Goal: Information Seeking & Learning: Learn about a topic

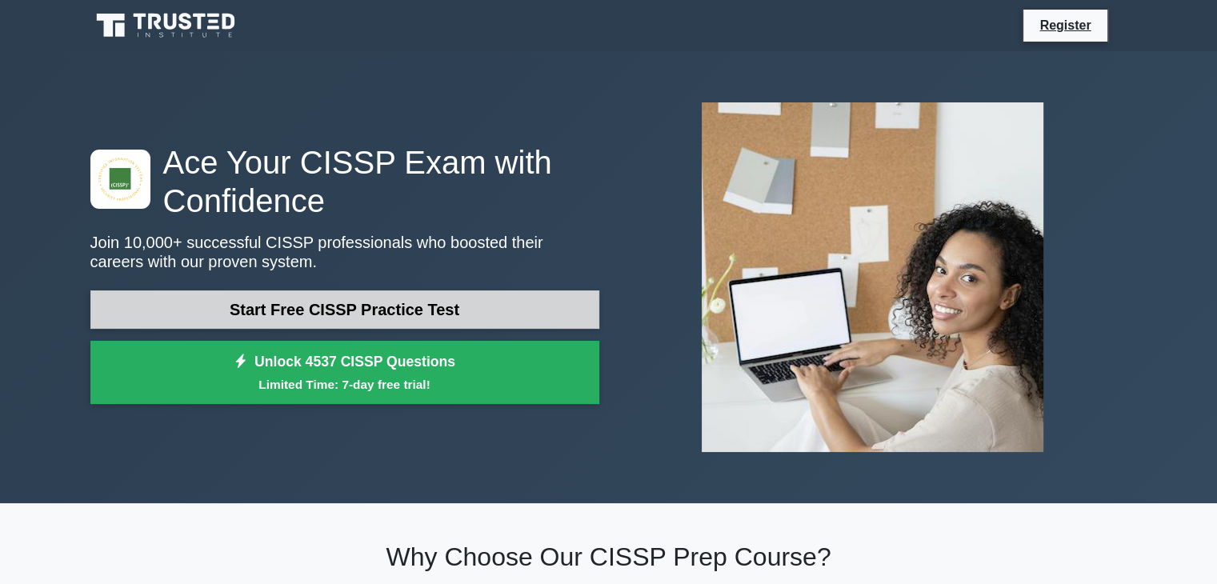
click at [163, 320] on link "Start Free CISSP Practice Test" at bounding box center [344, 310] width 509 height 38
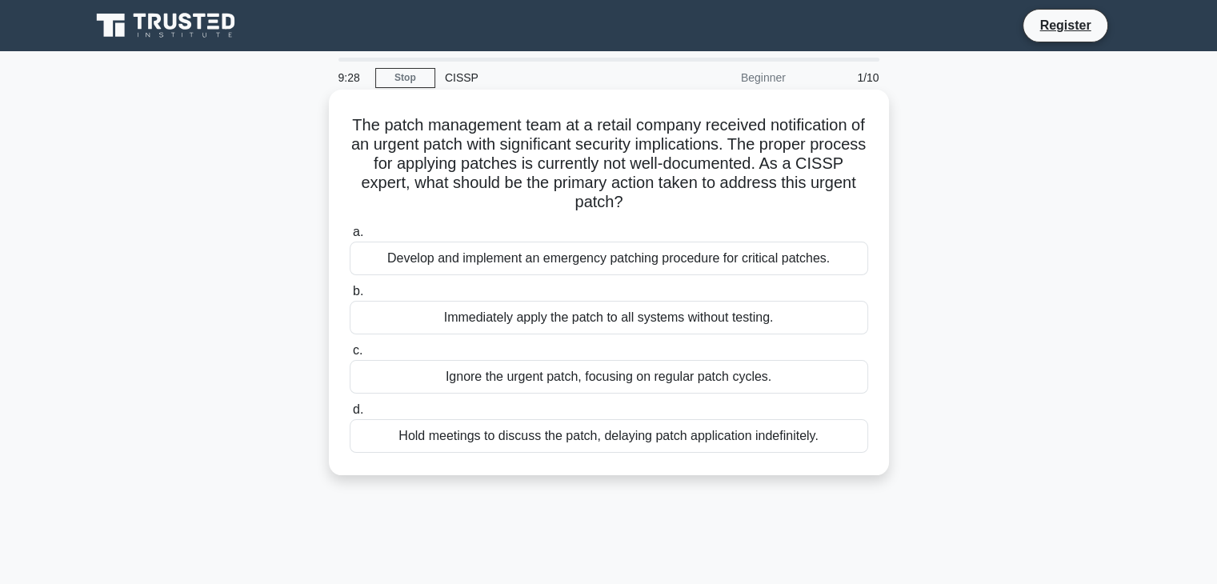
click at [827, 260] on div "Develop and implement an emergency patching procedure for critical patches." at bounding box center [609, 259] width 519 height 34
click at [350, 238] on input "a. Develop and implement an emergency patching procedure for critical patches." at bounding box center [350, 232] width 0 height 10
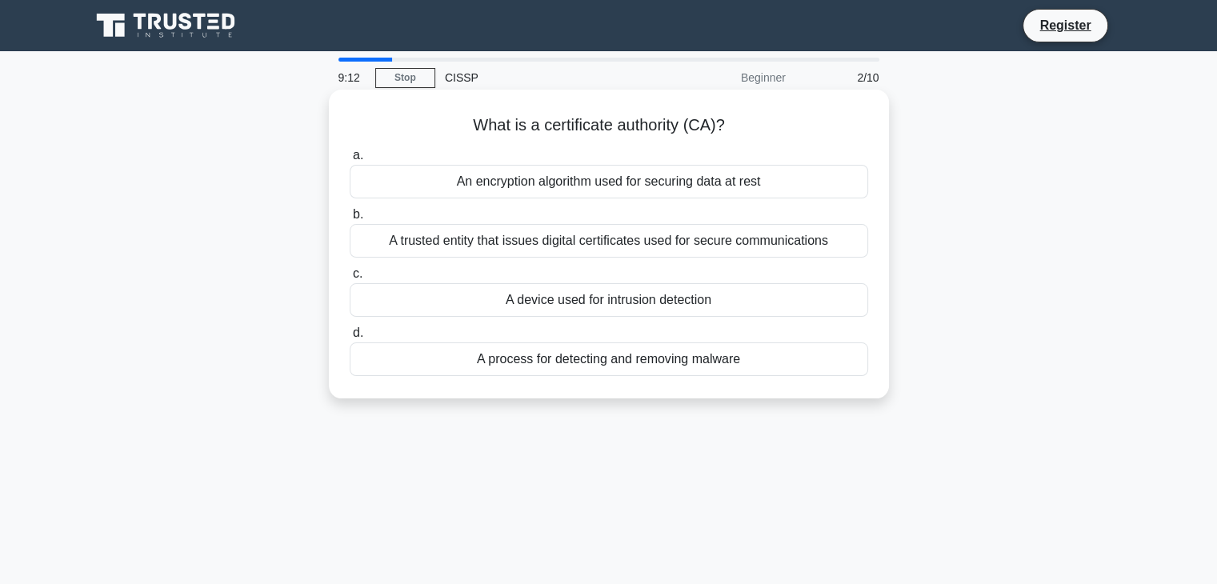
click at [843, 242] on div "A trusted entity that issues digital certificates used for secure communications" at bounding box center [609, 241] width 519 height 34
click at [350, 220] on input "b. A trusted entity that issues digital certificates used for secure communicat…" at bounding box center [350, 215] width 0 height 10
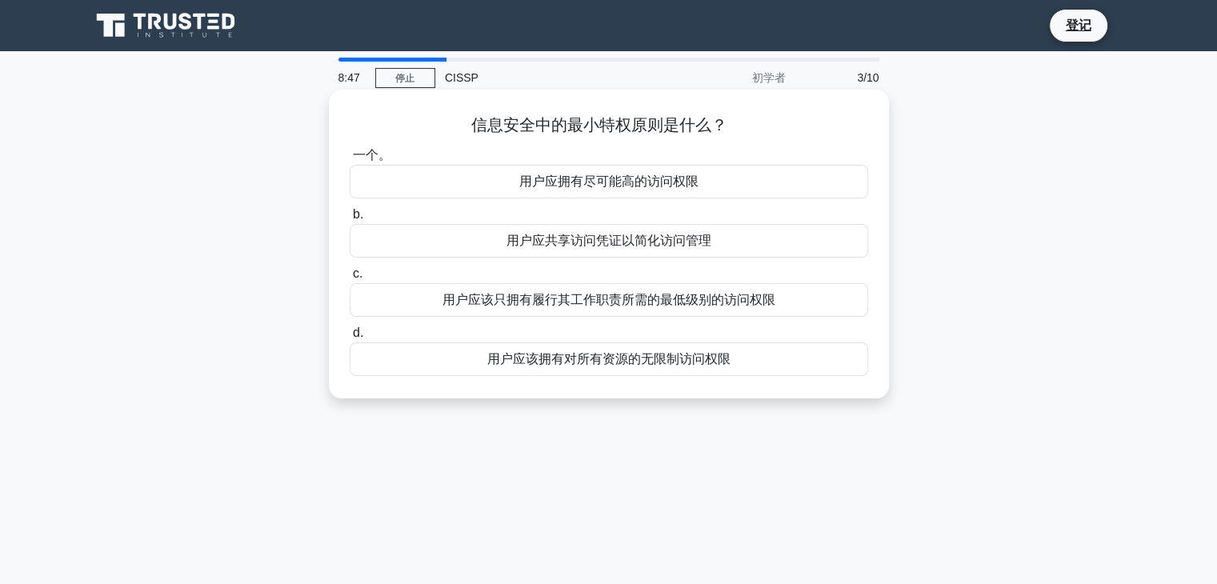
click at [822, 318] on div "一个。 用户应拥有尽可能高的访问权限 b. 用户应共享访问凭证以简化访问管理 c." at bounding box center [609, 260] width 538 height 237
click at [813, 307] on div "用户应该只拥有履行其工作职责所需的最低级别的访问权限" at bounding box center [609, 300] width 519 height 34
click at [350, 279] on input "c. 用户应该只拥有履行其工作职责所需的最低级别的访问权限" at bounding box center [350, 274] width 0 height 10
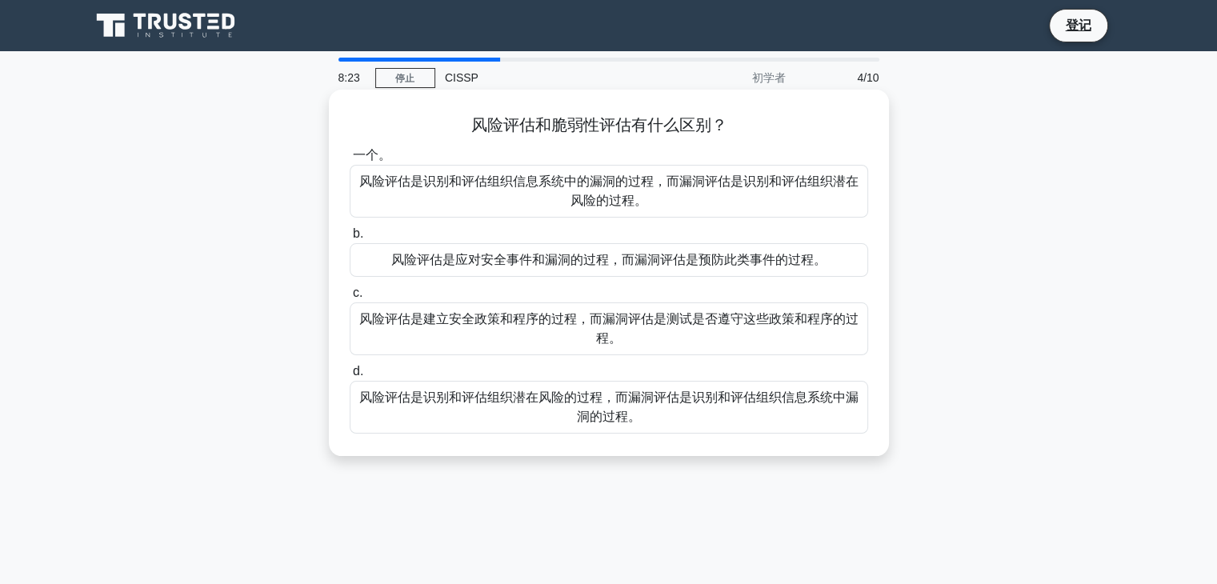
click at [756, 421] on font "风险评估是识别和评估组织潜在风险的过程，而漏洞评估是识别和评估组织信息系统中漏洞的过程。" at bounding box center [609, 407] width 504 height 38
click at [350, 377] on input "d. 风险评估是识别和评估组织潜在风险的过程，而漏洞评估是识别和评估组织信息系统中漏洞的过程。" at bounding box center [350, 372] width 0 height 10
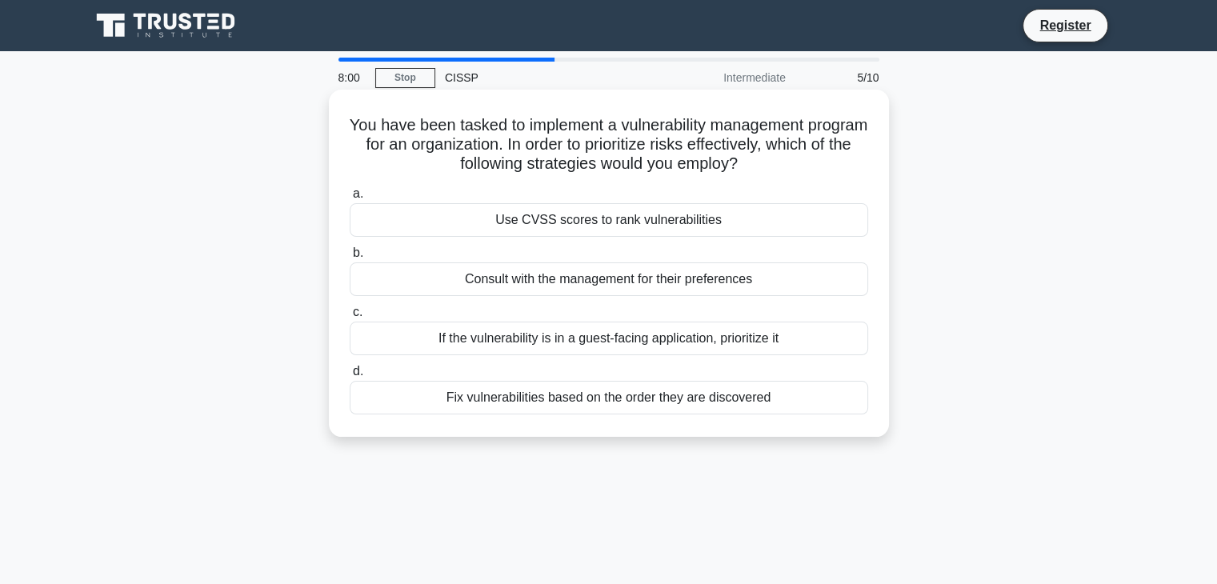
click at [738, 210] on div "Use CVSS scores to rank vulnerabilities" at bounding box center [609, 220] width 519 height 34
click at [350, 199] on input "a. Use CVSS scores to rank vulnerabilities" at bounding box center [350, 194] width 0 height 10
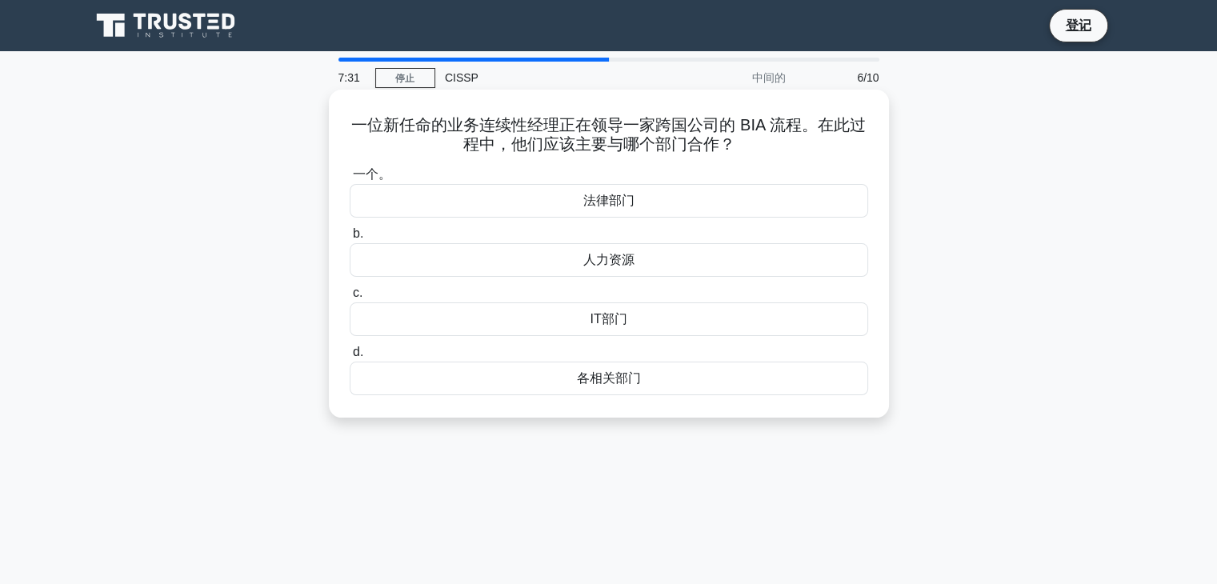
click at [844, 395] on div "一个。 法律部门 b. 人力资源 c. d." at bounding box center [609, 280] width 538 height 237
click at [606, 372] on font "各相关部门" at bounding box center [609, 378] width 64 height 14
click at [350, 358] on input "d. 各相关部门" at bounding box center [350, 352] width 0 height 10
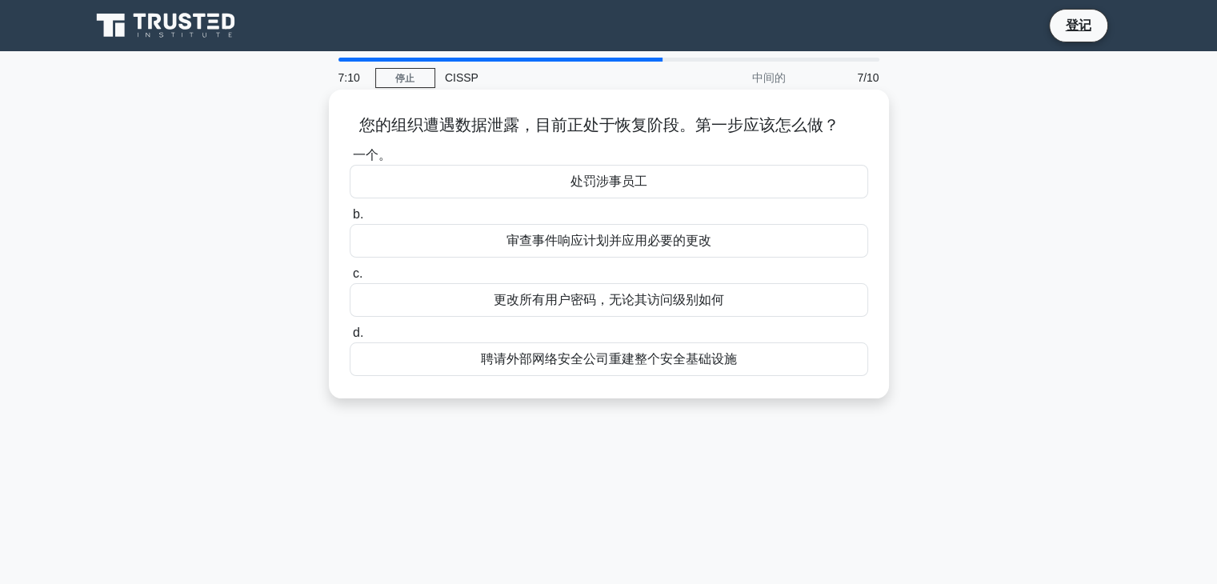
click at [659, 241] on font "审查事件响应计划并应用必要的更改" at bounding box center [609, 241] width 205 height 14
click at [350, 220] on input "b. 审查事件响应计划并应用必要的更改" at bounding box center [350, 215] width 0 height 10
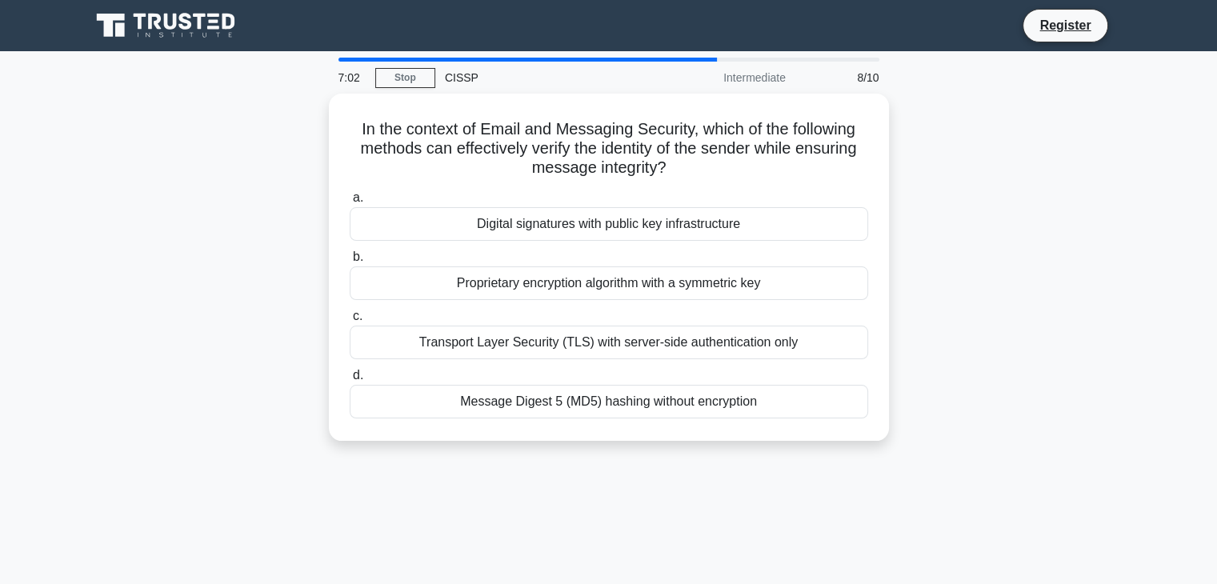
click at [993, 275] on div "In the context of Email and Messaging Security, which of the following methods …" at bounding box center [609, 277] width 1056 height 367
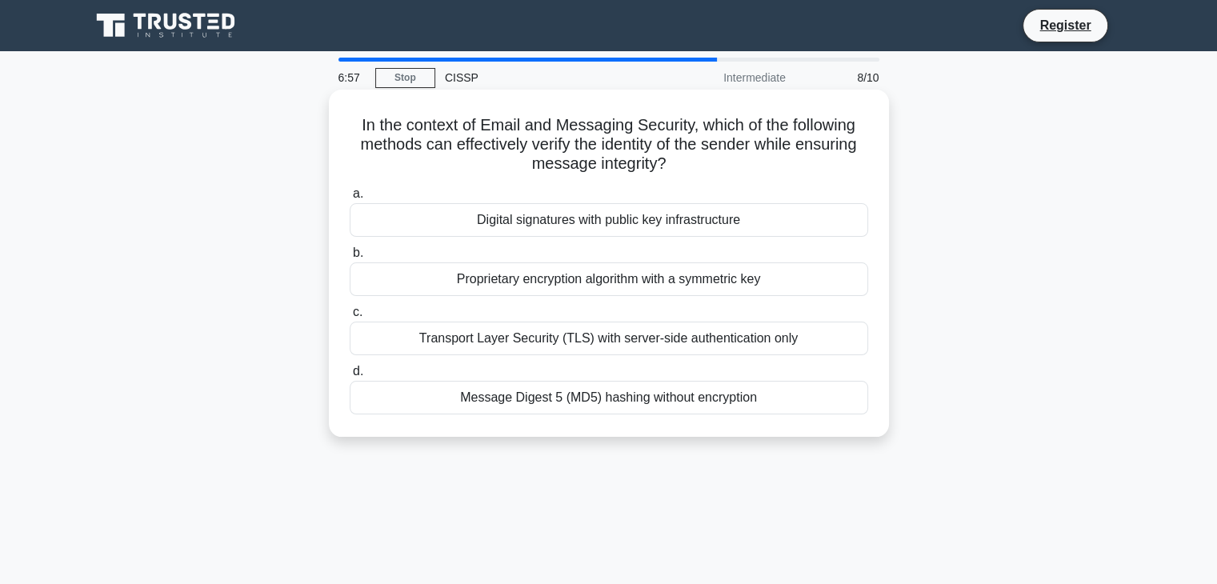
click at [799, 230] on div "Digital signatures with public key infrastructure" at bounding box center [609, 220] width 519 height 34
click at [350, 199] on input "a. Digital signatures with public key infrastructure" at bounding box center [350, 194] width 0 height 10
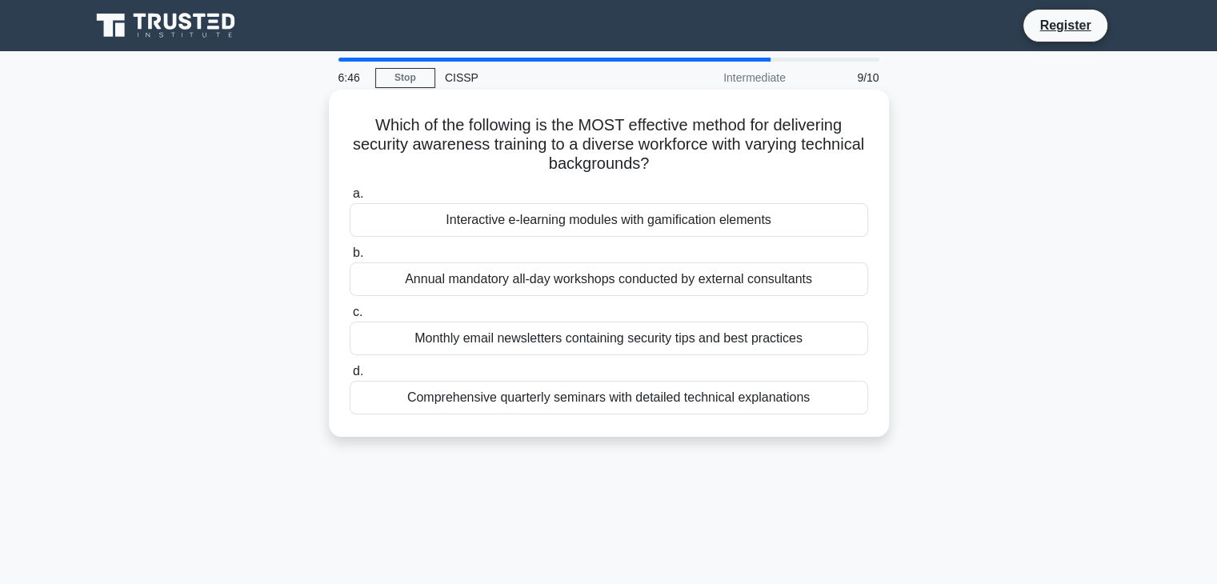
click at [760, 404] on div "Comprehensive quarterly seminars with detailed technical explanations" at bounding box center [609, 398] width 519 height 34
click at [350, 377] on input "d. Comprehensive quarterly seminars with detailed technical explanations" at bounding box center [350, 372] width 0 height 10
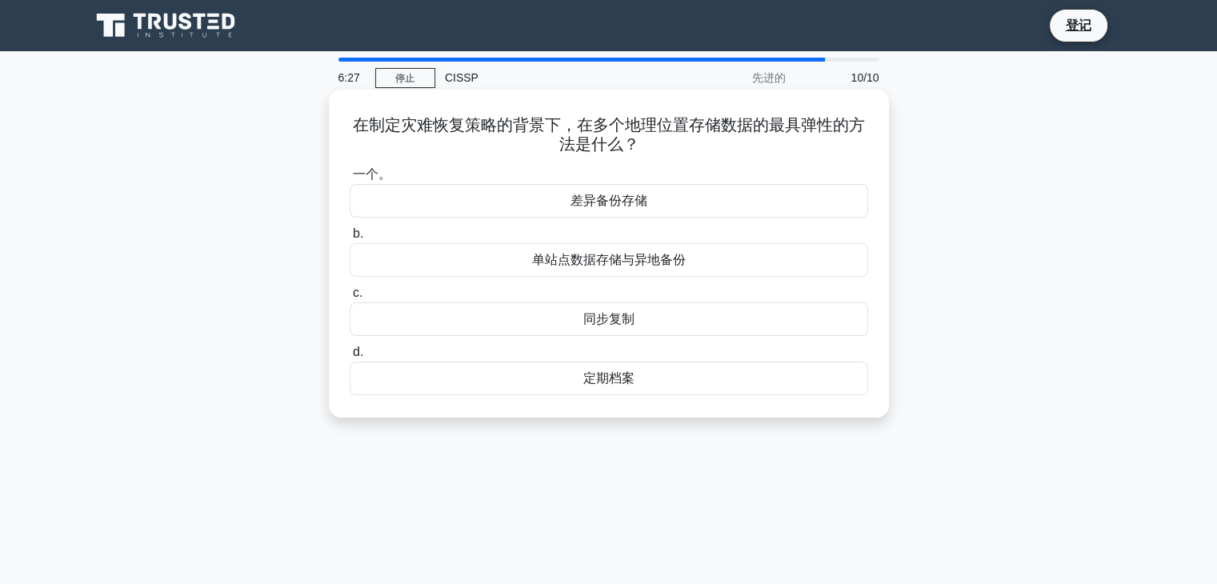
click at [827, 279] on div "一个。 差异备份存储 b. 单站点数据存储与异地备份 c. d." at bounding box center [609, 280] width 538 height 237
click at [639, 254] on font "单站点数据存储与异地备份" at bounding box center [609, 260] width 154 height 14
click at [350, 239] on input "b. 单站点数据存储与异地备份" at bounding box center [350, 234] width 0 height 10
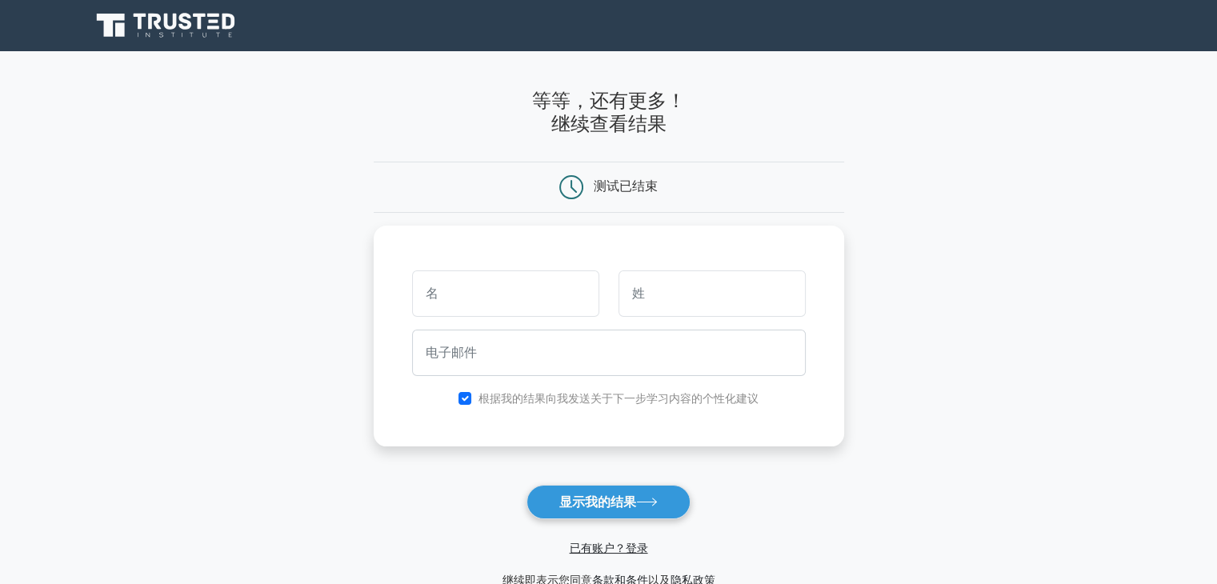
drag, startPoint x: 0, startPoint y: 0, endPoint x: 920, endPoint y: 355, distance: 986.3
click at [920, 355] on main "等等，还有更多！ 继续查看结果 测试已结束" at bounding box center [608, 339] width 1217 height 577
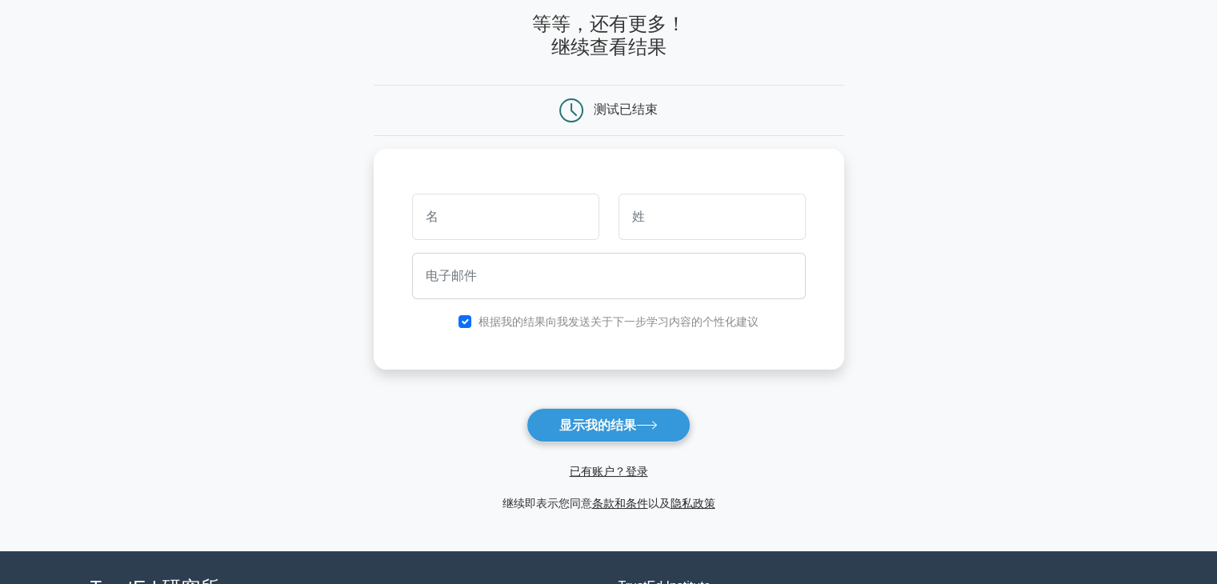
scroll to position [80, 0]
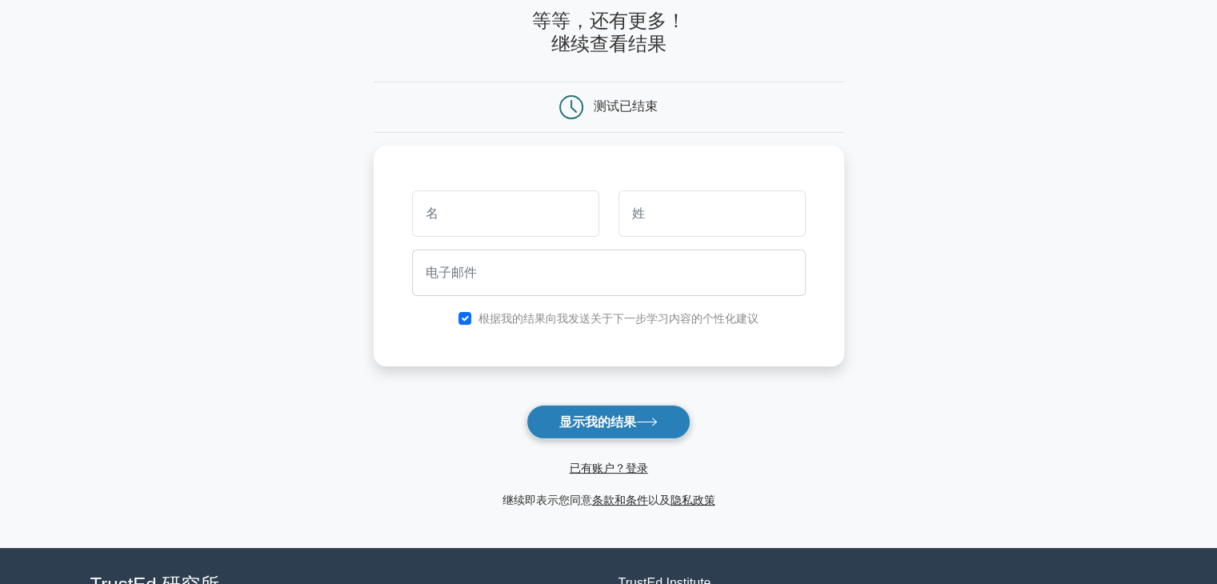
click at [571, 425] on font "显示我的结果" at bounding box center [597, 422] width 77 height 14
